Goal: Information Seeking & Learning: Learn about a topic

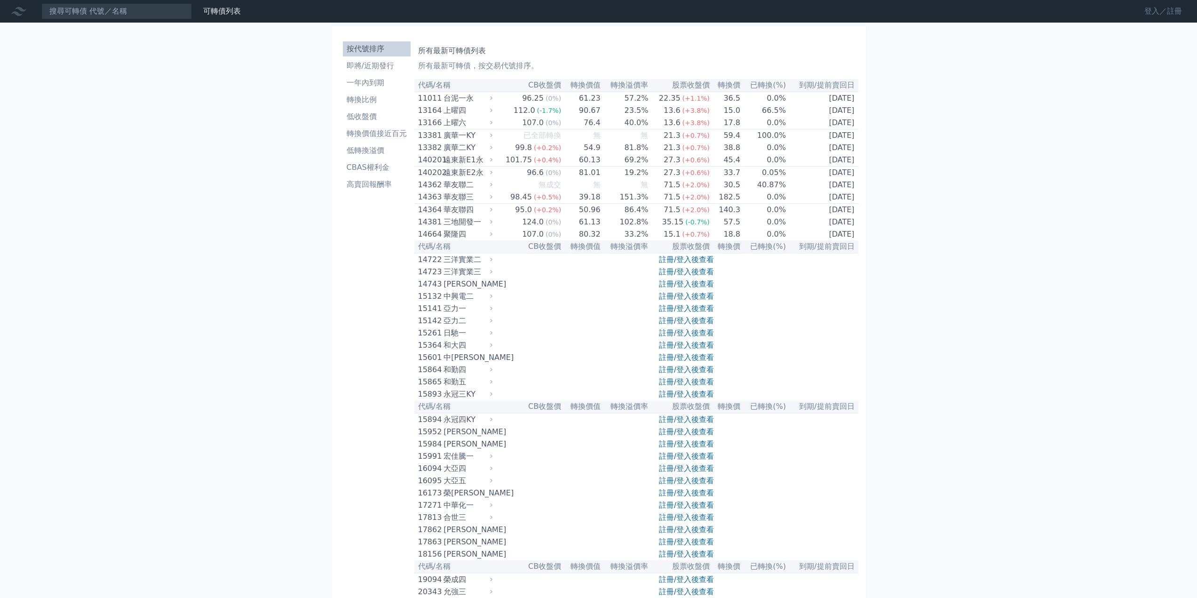
click at [1170, 11] on link "登入／註冊" at bounding box center [1162, 11] width 53 height 15
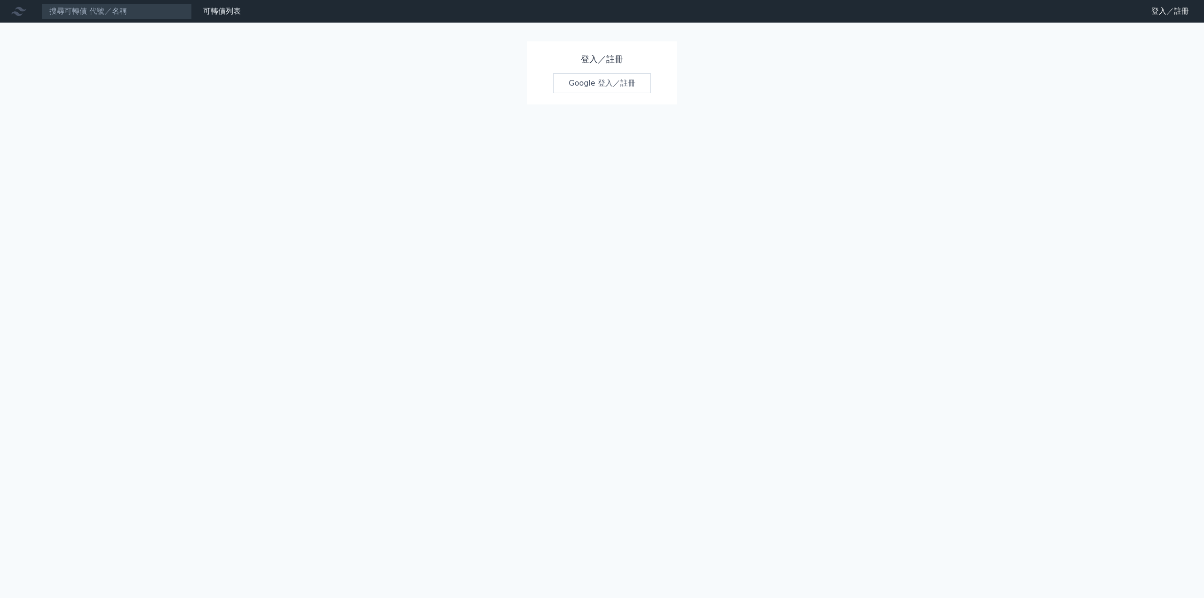
click at [630, 87] on link "Google 登入／註冊" at bounding box center [602, 83] width 98 height 20
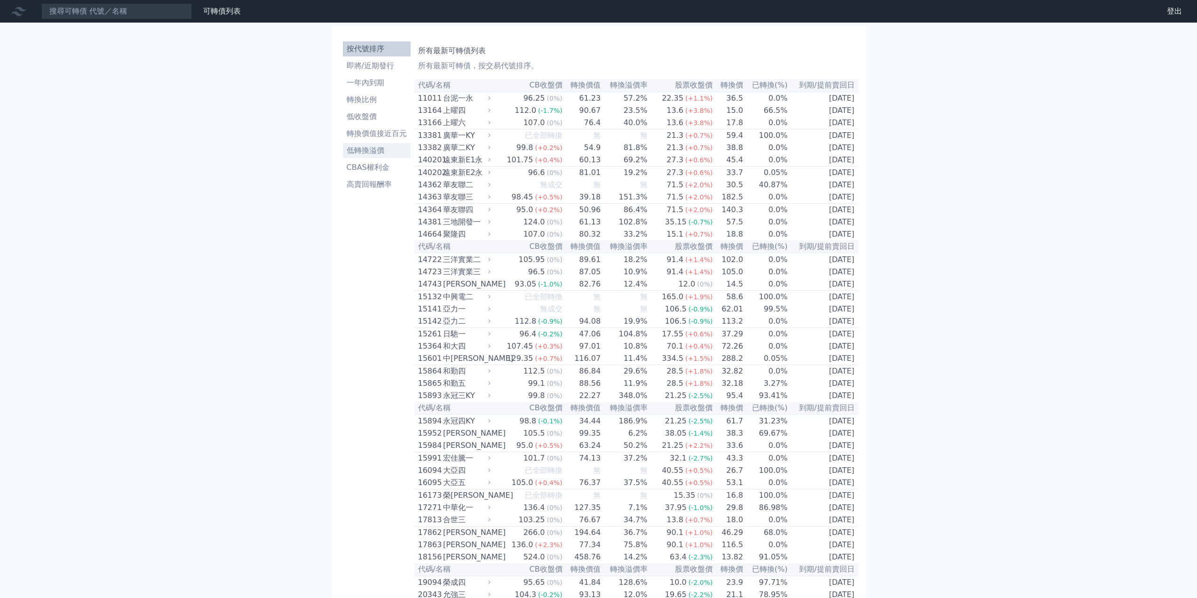
click at [373, 152] on li "低轉換溢價" at bounding box center [377, 150] width 68 height 11
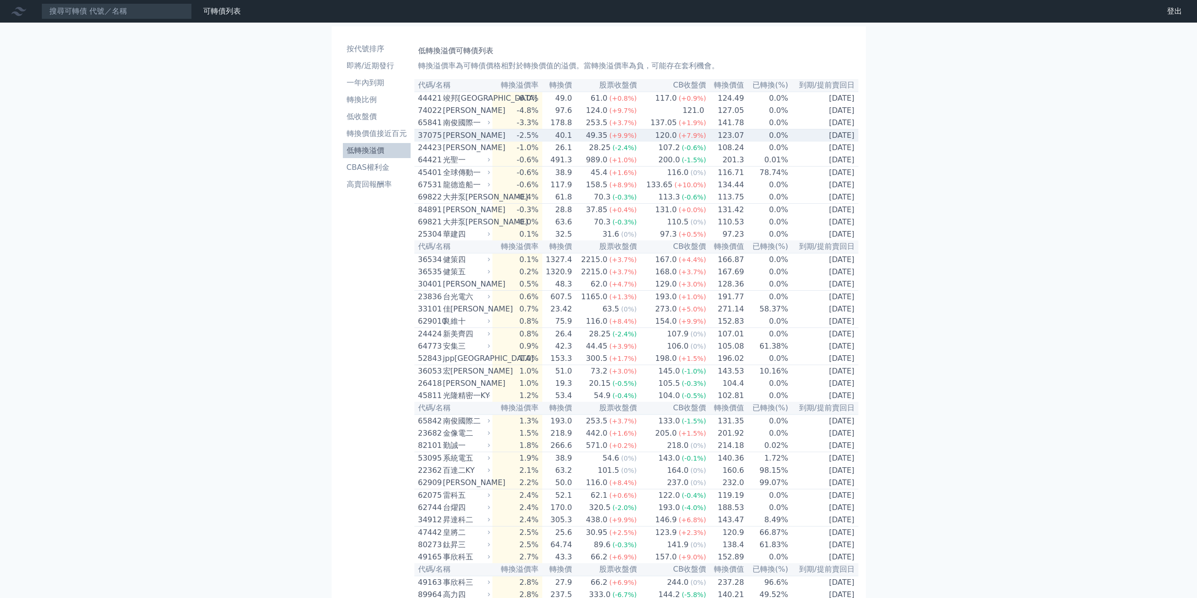
click at [846, 142] on td "[DATE]" at bounding box center [823, 135] width 70 height 13
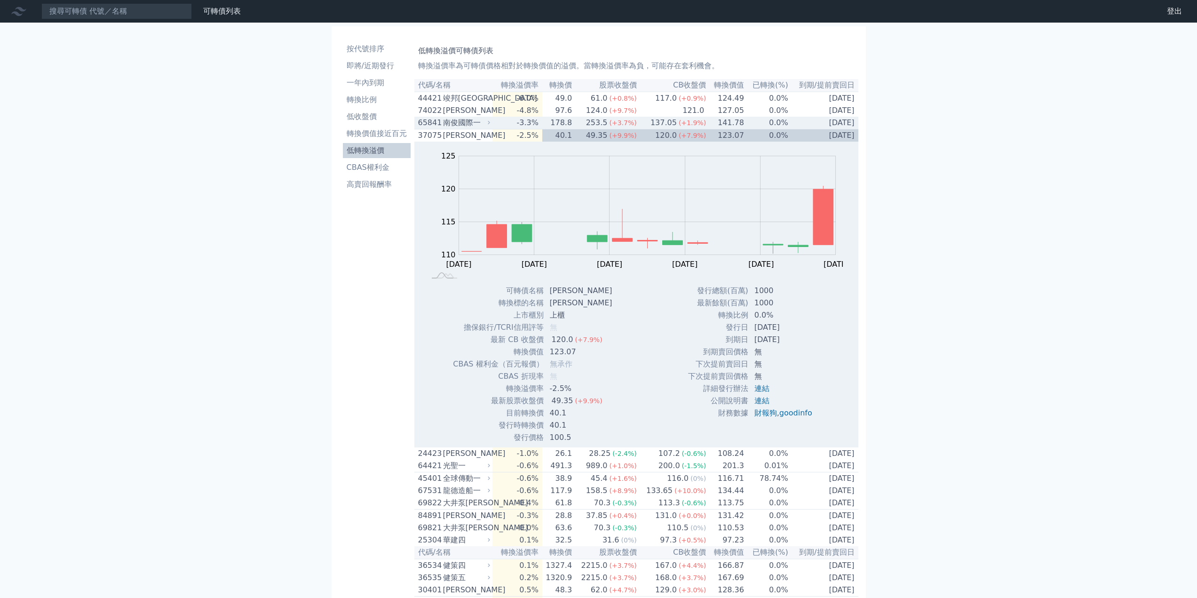
click at [823, 125] on td "[DATE]" at bounding box center [823, 123] width 70 height 13
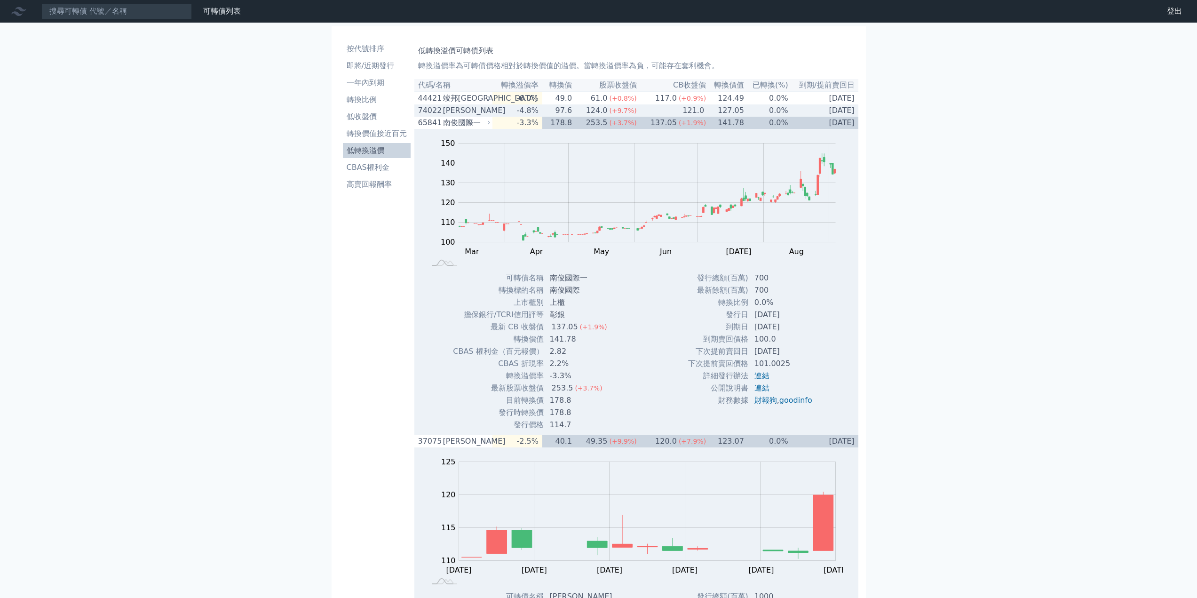
click at [842, 111] on td "[DATE]" at bounding box center [823, 110] width 70 height 12
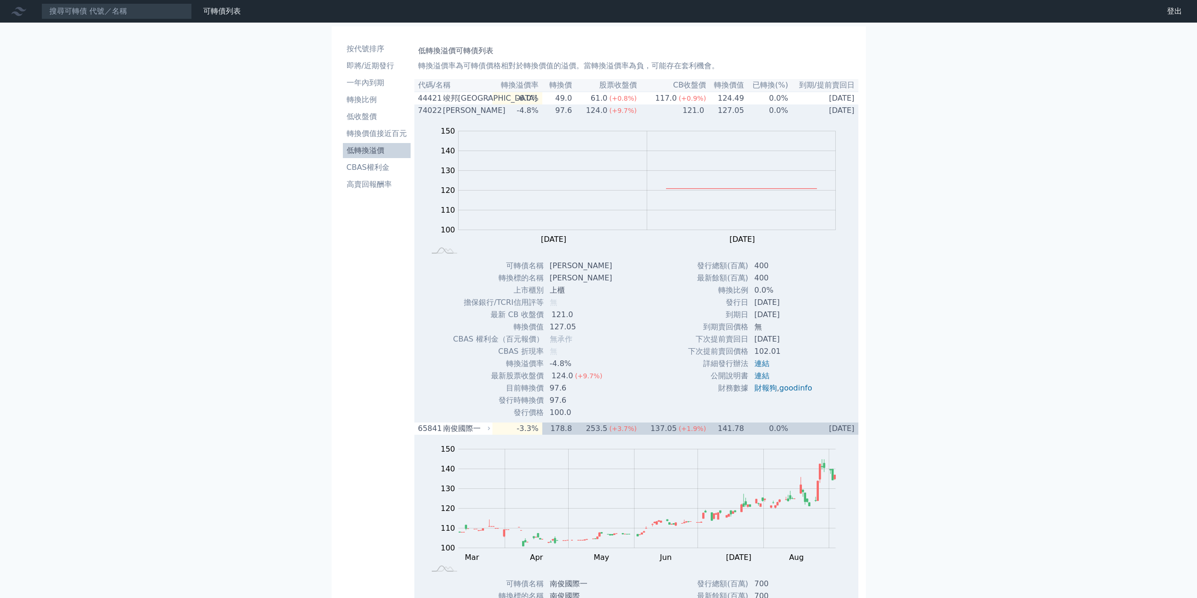
click at [842, 111] on td "[DATE]" at bounding box center [823, 110] width 70 height 12
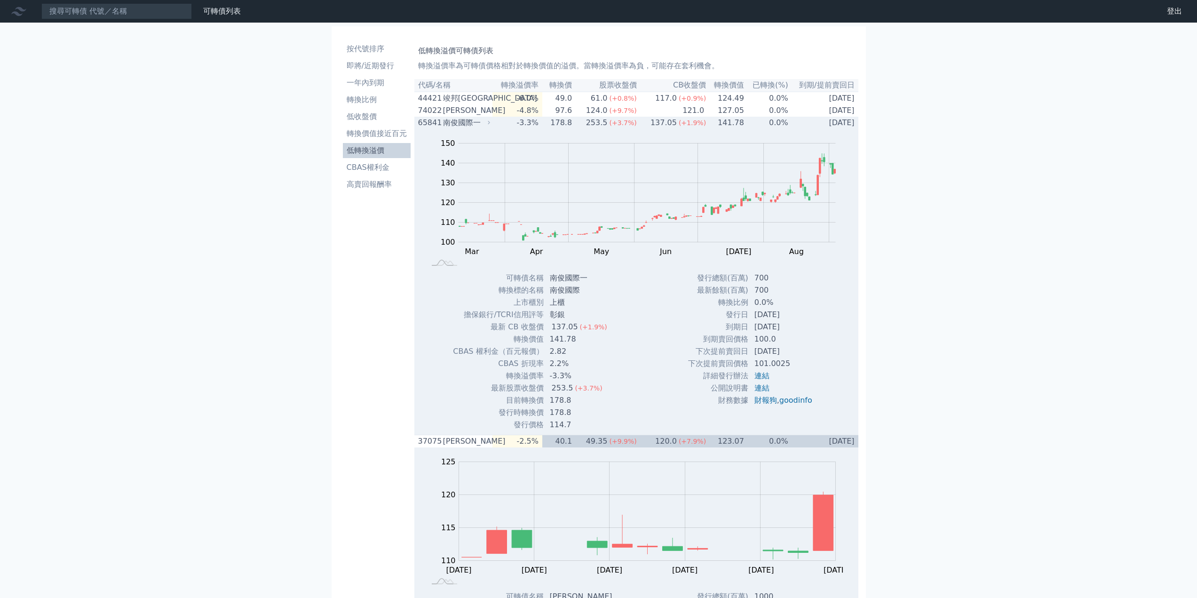
click at [834, 124] on td "[DATE]" at bounding box center [823, 123] width 70 height 12
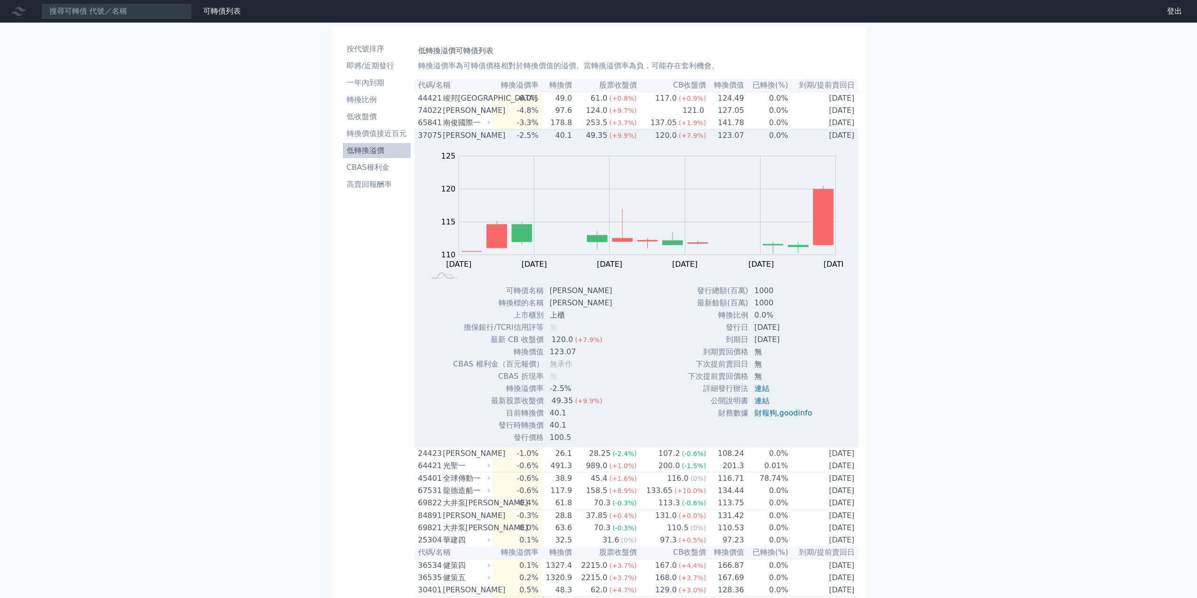
drag, startPoint x: 774, startPoint y: 334, endPoint x: 799, endPoint y: 337, distance: 25.5
click at [799, 333] on td "[DATE]" at bounding box center [783, 327] width 71 height 12
click at [490, 138] on icon at bounding box center [489, 135] width 6 height 6
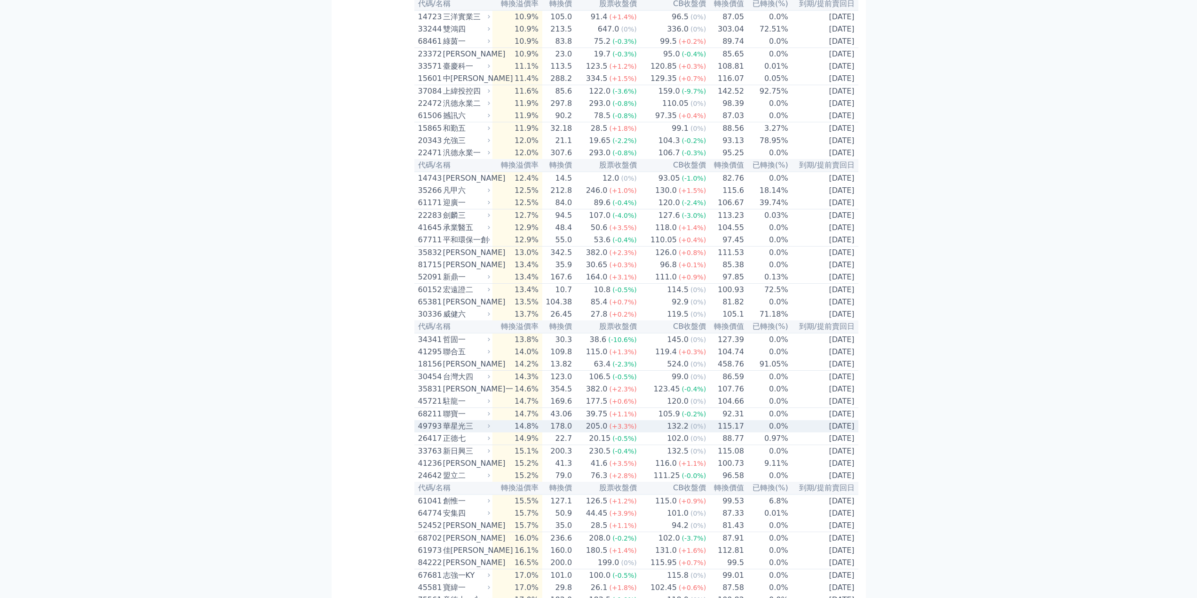
scroll to position [1363, 0]
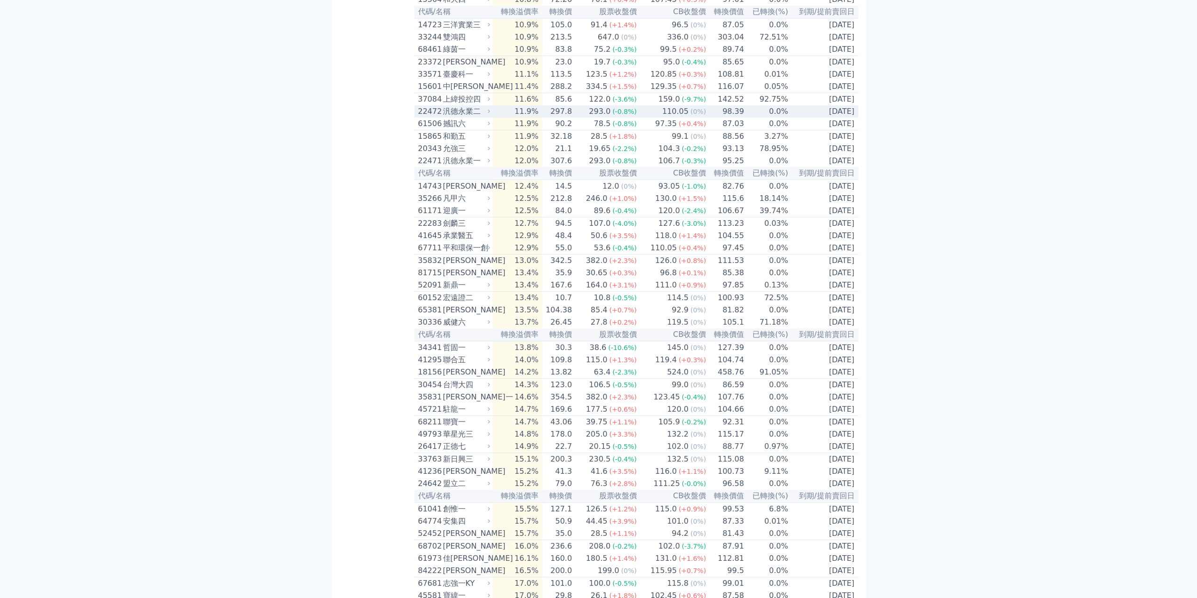
click at [650, 118] on td "110.05 (0%)" at bounding box center [671, 111] width 69 height 12
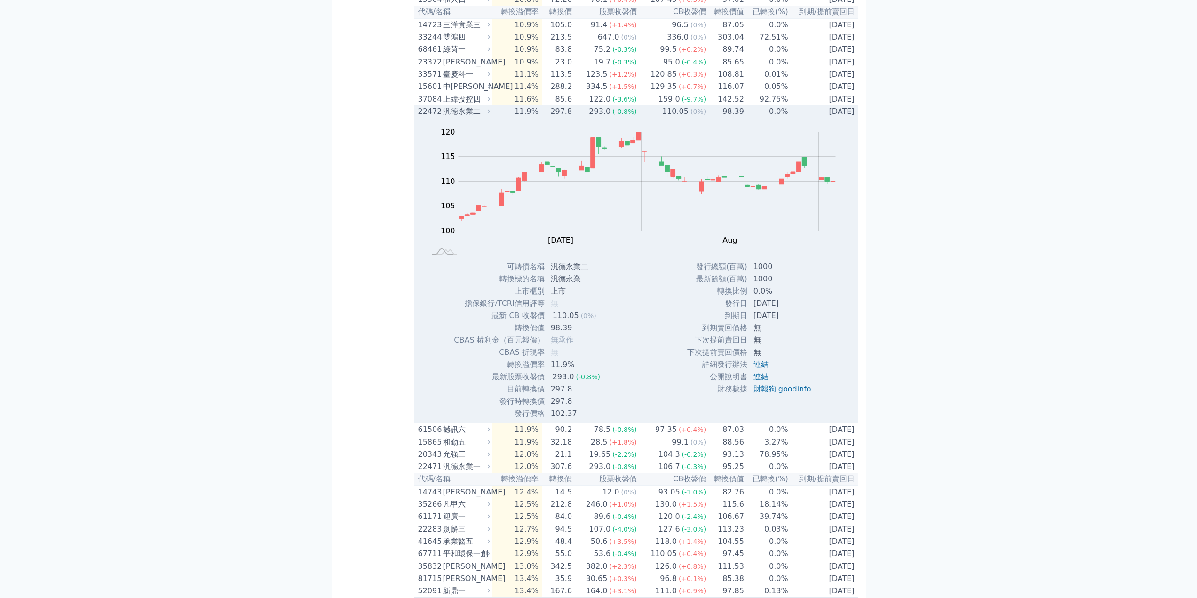
drag, startPoint x: 789, startPoint y: 410, endPoint x: 747, endPoint y: 410, distance: 41.8
click at [748, 309] on td "[DATE]" at bounding box center [783, 303] width 71 height 12
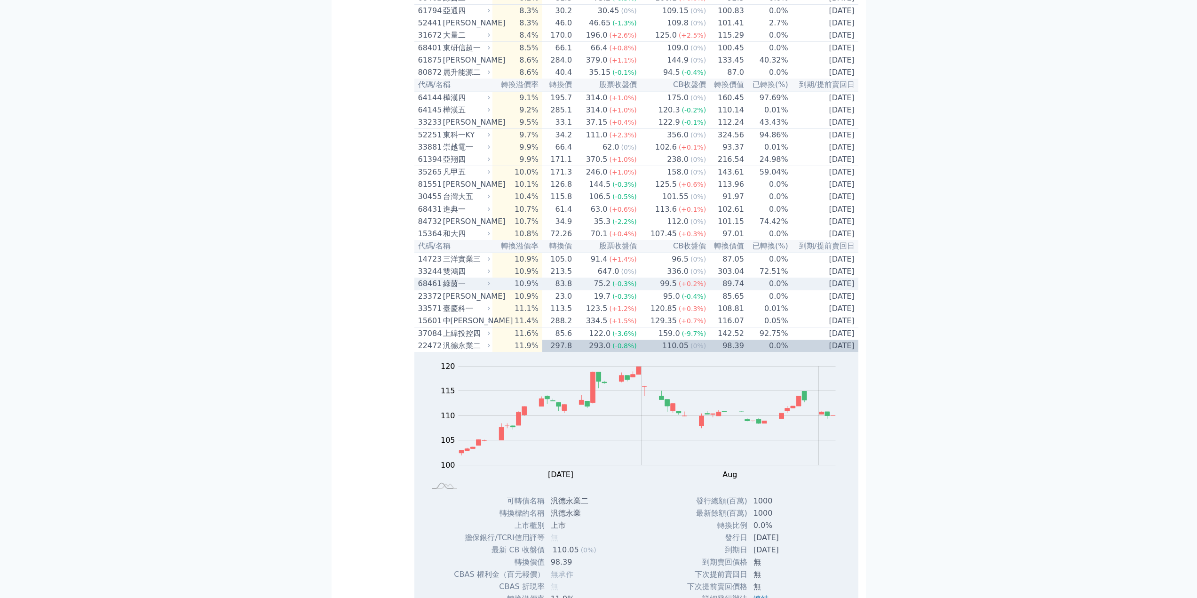
scroll to position [1128, 0]
